Goal: Task Accomplishment & Management: Manage account settings

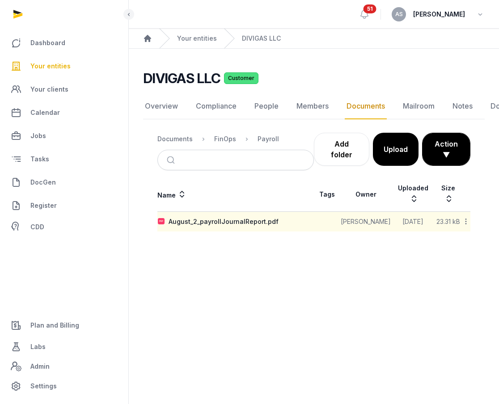
click at [47, 64] on span "Your entities" at bounding box center [50, 66] width 40 height 11
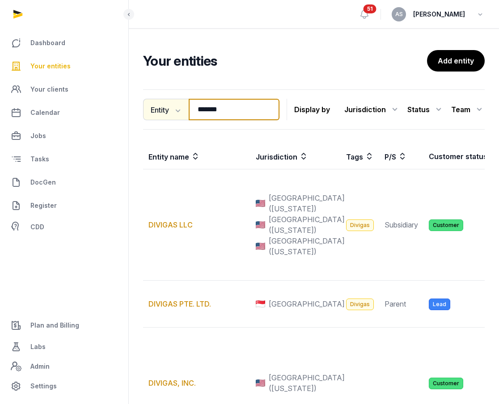
drag, startPoint x: 232, startPoint y: 117, endPoint x: 176, endPoint y: 119, distance: 55.9
click at [177, 119] on div "Entity Entity People Tags Services ******* Search" at bounding box center [211, 109] width 136 height 21
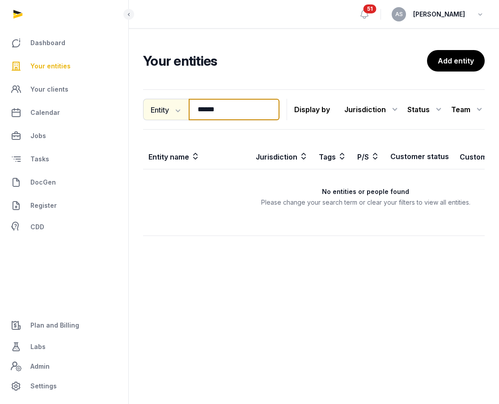
type input "*****"
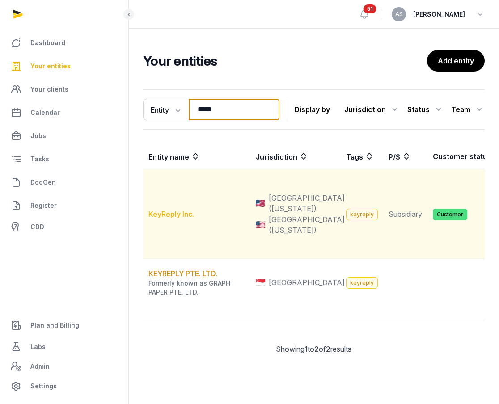
type input "*****"
click at [174, 219] on link "KeyReply Inc." at bounding box center [172, 214] width 46 height 9
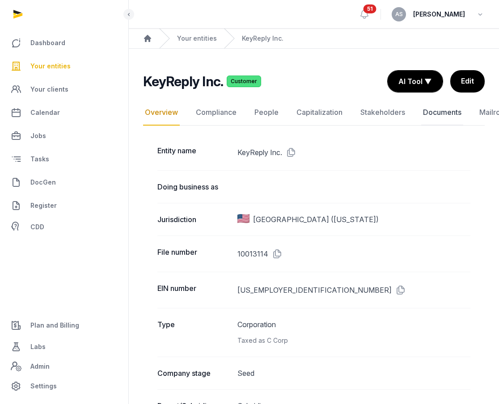
click at [433, 113] on link "Documents" at bounding box center [442, 113] width 42 height 26
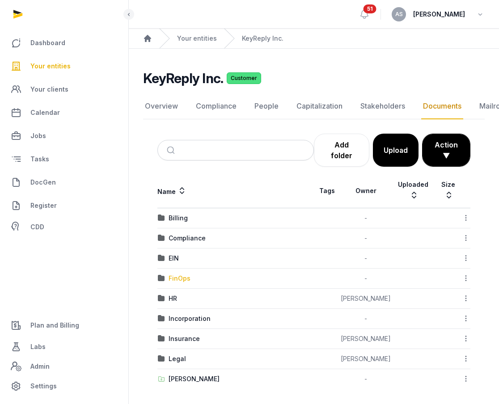
click at [182, 278] on div "FinOps" at bounding box center [180, 278] width 22 height 9
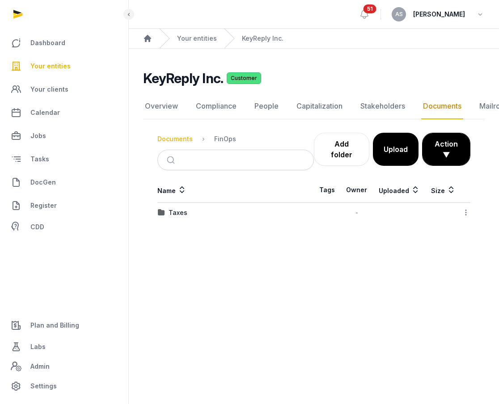
click at [182, 136] on div "Documents" at bounding box center [174, 139] width 35 height 9
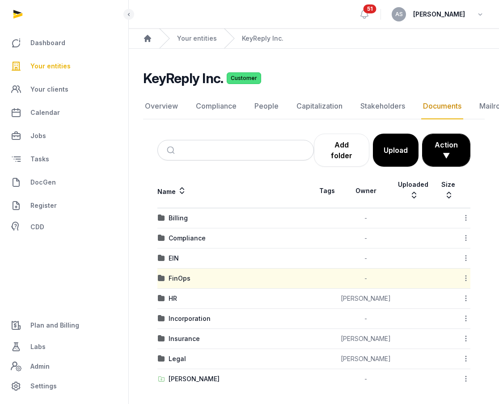
click at [178, 293] on td "HR" at bounding box center [235, 299] width 157 height 20
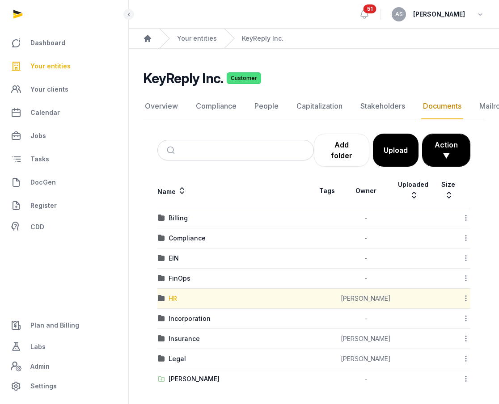
click at [176, 297] on div "HR" at bounding box center [173, 298] width 8 height 9
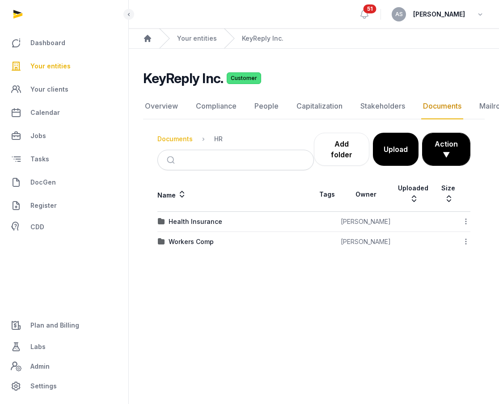
click at [172, 140] on div "Documents" at bounding box center [174, 139] width 35 height 9
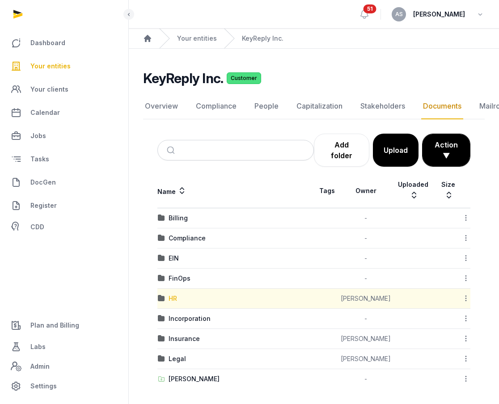
click at [172, 298] on div "HR" at bounding box center [173, 298] width 8 height 9
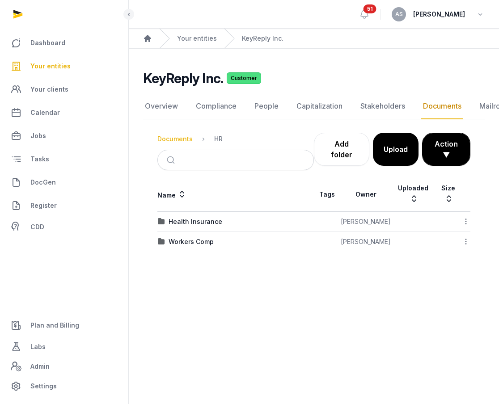
click at [183, 138] on div "Documents" at bounding box center [174, 139] width 35 height 9
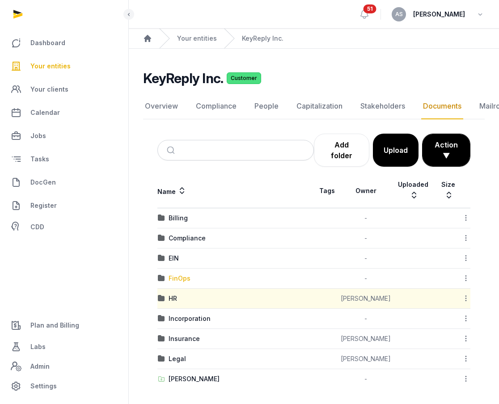
click at [178, 279] on div "FinOps" at bounding box center [180, 278] width 22 height 9
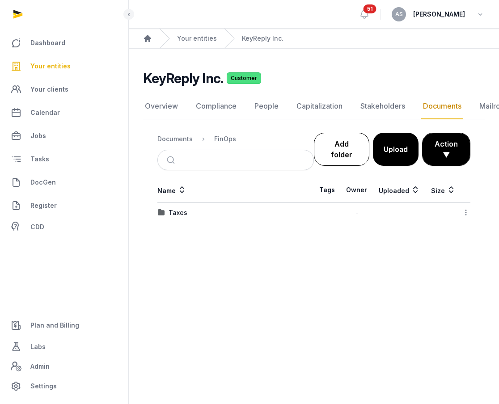
click at [338, 148] on link "Add folder" at bounding box center [341, 149] width 55 height 33
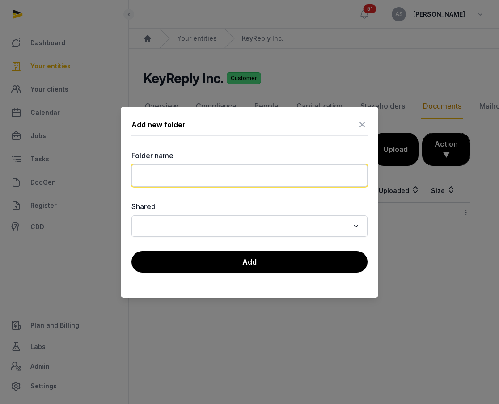
click at [279, 174] on input "text" at bounding box center [250, 176] width 236 height 22
type input "*******"
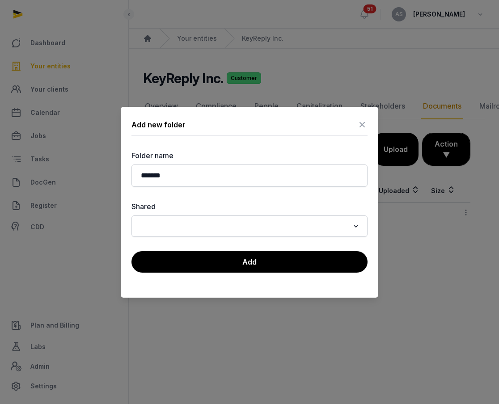
click at [288, 218] on div "Search for option" at bounding box center [243, 225] width 214 height 14
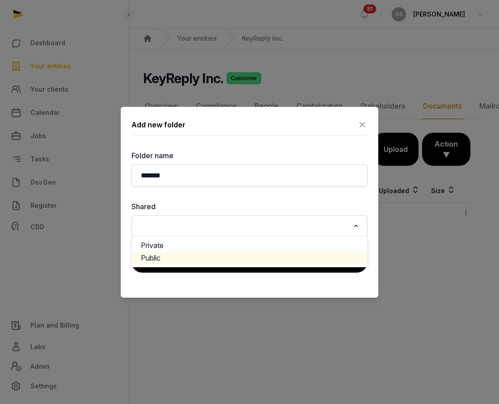
click at [279, 255] on li "Public" at bounding box center [249, 258] width 235 height 13
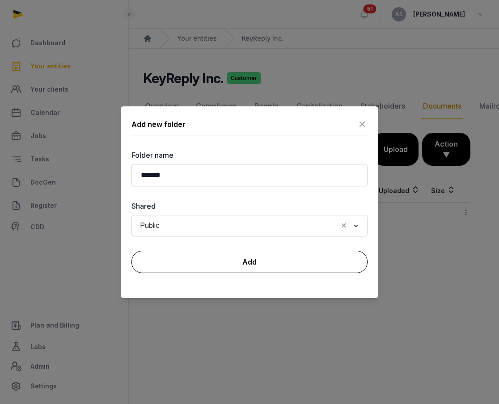
click at [279, 259] on button "Add" at bounding box center [250, 262] width 236 height 22
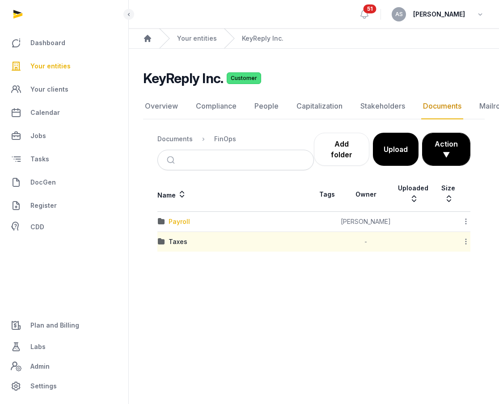
click at [181, 218] on div "Payroll" at bounding box center [179, 221] width 21 height 9
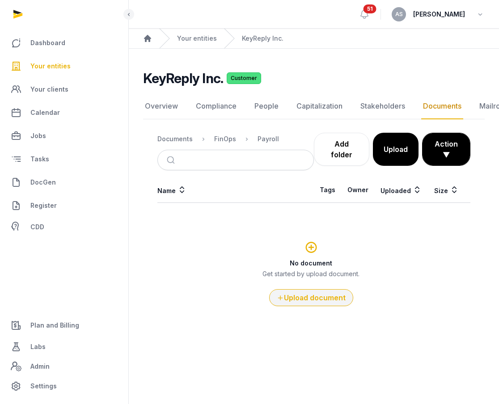
click at [306, 299] on button "Upload document" at bounding box center [311, 297] width 84 height 17
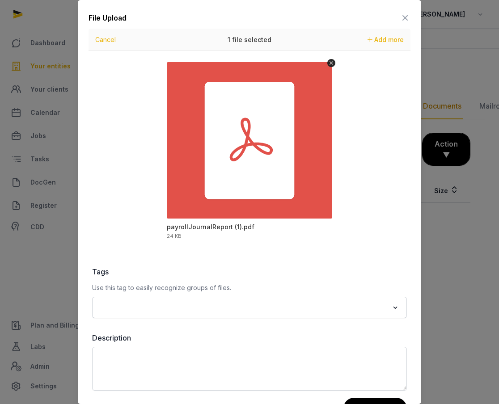
scroll to position [33, 0]
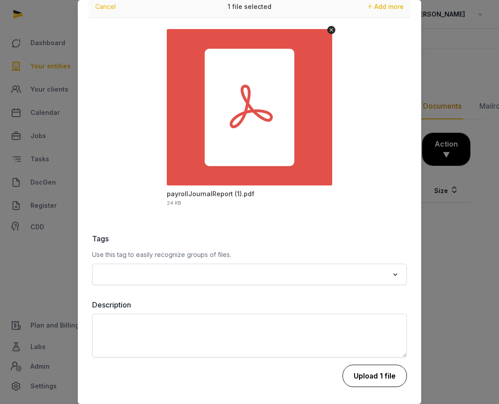
click at [369, 373] on button "Upload 1 file" at bounding box center [375, 376] width 64 height 22
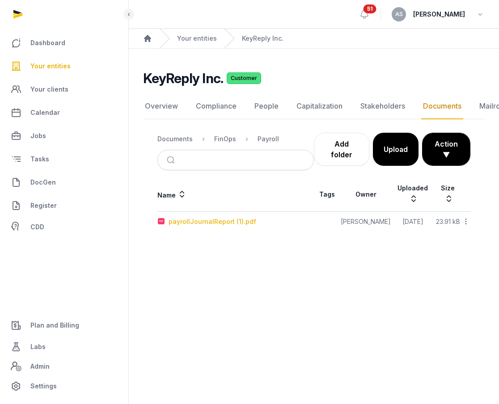
click at [217, 221] on div "payrollJournalReport (1).pdf" at bounding box center [213, 221] width 88 height 9
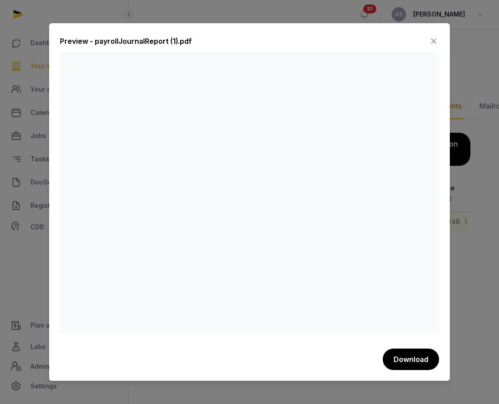
click at [435, 37] on icon at bounding box center [434, 41] width 11 height 14
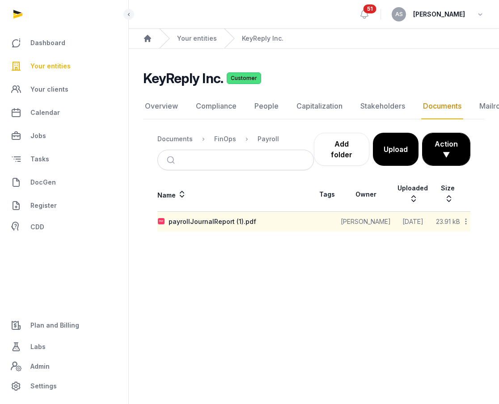
click at [467, 224] on icon at bounding box center [466, 221] width 8 height 9
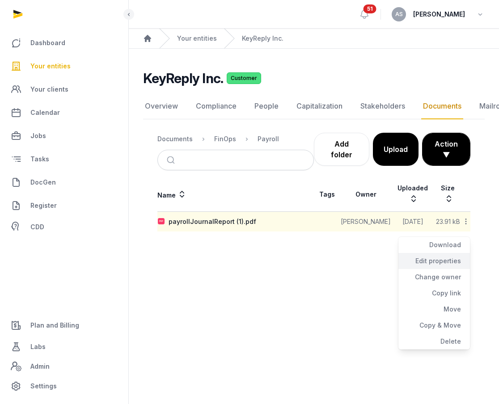
click at [452, 269] on div "Edit properties" at bounding box center [435, 277] width 72 height 16
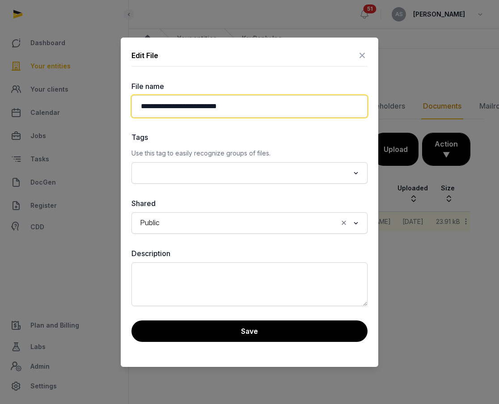
click at [221, 102] on input "**********" at bounding box center [250, 106] width 236 height 22
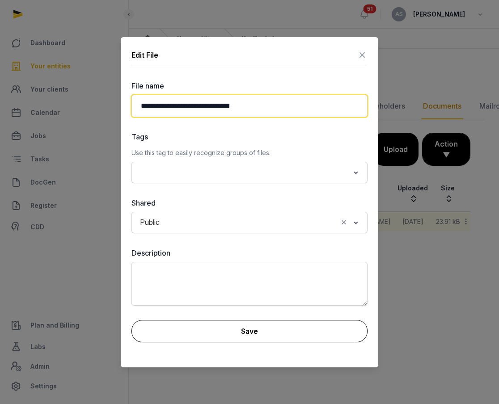
type input "**********"
click at [250, 333] on button "Save" at bounding box center [250, 331] width 236 height 22
